Goal: Information Seeking & Learning: Learn about a topic

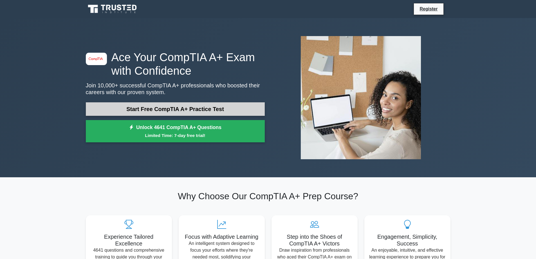
click at [204, 108] on link "Start Free CompTIA A+ Practice Test" at bounding box center [175, 109] width 179 height 14
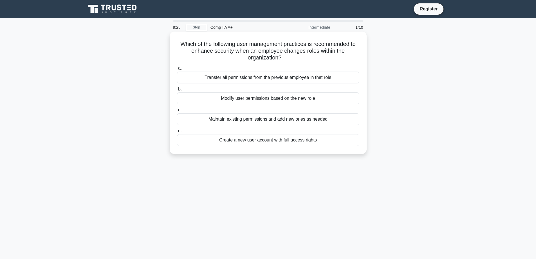
click at [233, 99] on div "Modify user permissions based on the new role" at bounding box center [268, 98] width 182 height 12
click at [177, 91] on input "b. Modify user permissions based on the new role" at bounding box center [177, 89] width 0 height 4
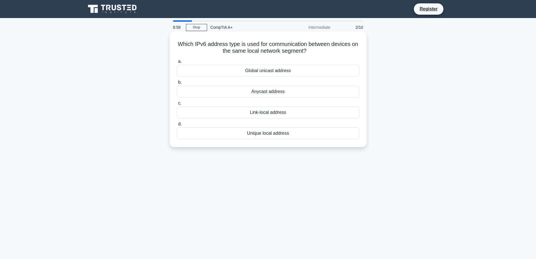
click at [292, 112] on div "Link-local address" at bounding box center [268, 112] width 182 height 12
click at [177, 105] on input "c. Link-local address" at bounding box center [177, 103] width 0 height 4
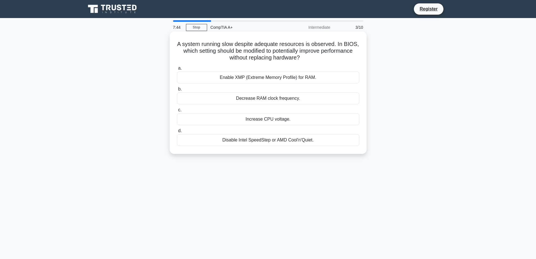
click at [291, 78] on div "Enable XMP (Extreme Memory Profile) for RAM." at bounding box center [268, 78] width 182 height 12
click at [177, 70] on input "a. Enable XMP (Extreme Memory Profile) for RAM." at bounding box center [177, 68] width 0 height 4
click at [298, 77] on div "Conflicting device drivers" at bounding box center [268, 78] width 182 height 12
click at [177, 70] on input "a. Conflicting device drivers" at bounding box center [177, 68] width 0 height 4
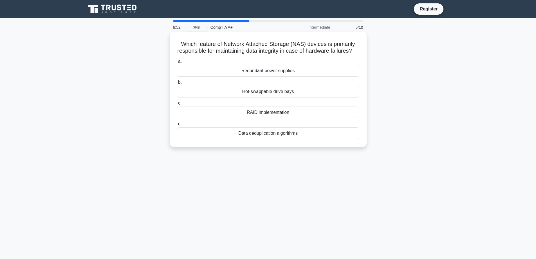
click at [261, 118] on div "RAID implementation" at bounding box center [268, 112] width 182 height 12
click at [177, 105] on input "c. RAID implementation" at bounding box center [177, 103] width 0 height 4
click at [280, 115] on div "Form factor and bus type" at bounding box center [268, 112] width 182 height 12
click at [177, 105] on input "c. Form factor and bus type" at bounding box center [177, 103] width 0 height 4
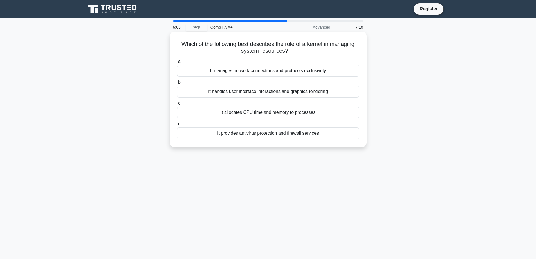
click at [291, 112] on div "It allocates CPU time and memory to processes" at bounding box center [268, 112] width 182 height 12
click at [177, 105] on input "c. It allocates CPU time and memory to processes" at bounding box center [177, 103] width 0 height 4
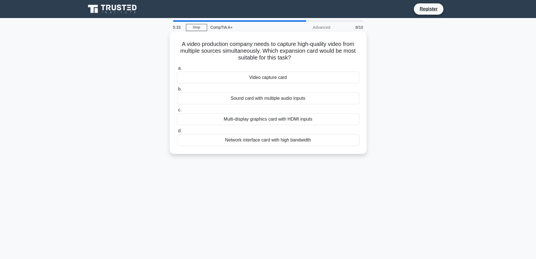
click at [304, 142] on div "Network interface card with high bandwidth" at bounding box center [268, 140] width 182 height 12
click at [177, 133] on input "d. Network interface card with high bandwidth" at bounding box center [177, 131] width 0 height 4
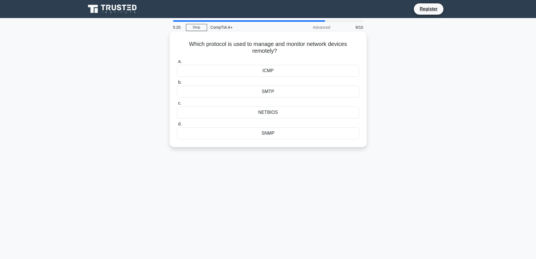
click at [319, 110] on div "NETBIOS" at bounding box center [268, 112] width 182 height 12
click at [177, 105] on input "c. NETBIOS" at bounding box center [177, 103] width 0 height 4
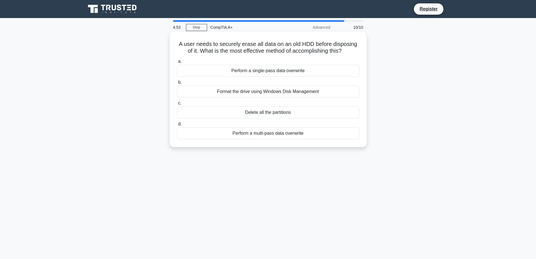
click at [293, 93] on div "Format the drive using Windows Disk Management" at bounding box center [268, 92] width 182 height 12
click at [177, 84] on input "b. Format the drive using Windows Disk Management" at bounding box center [177, 83] width 0 height 4
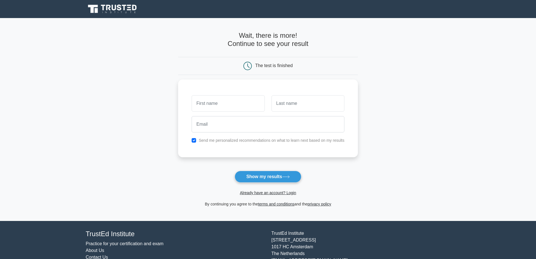
click at [408, 115] on main "Wait, there is more! Continue to see your result The test is finished and the" at bounding box center [268, 119] width 536 height 203
